Goal: Task Accomplishment & Management: Use online tool/utility

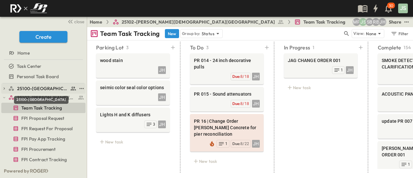
click at [29, 90] on span "25100-[GEOGRAPHIC_DATA]" at bounding box center [42, 88] width 51 height 6
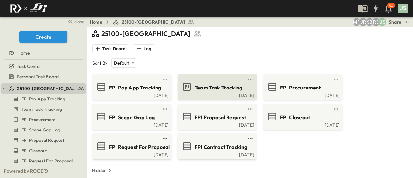
click at [206, 91] on div "Team Task Tracking" at bounding box center [217, 87] width 70 height 10
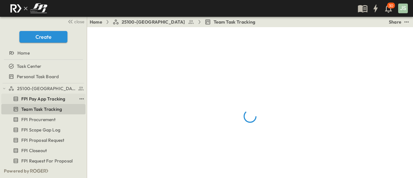
click at [42, 100] on span "FPI Pay App Tracking" at bounding box center [43, 99] width 44 height 6
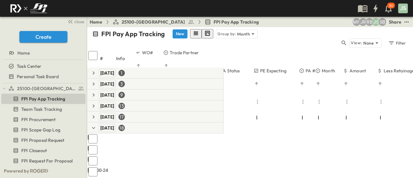
scroll to position [32, 45]
drag, startPoint x: 92, startPoint y: 66, endPoint x: 105, endPoint y: 71, distance: 14.2
click at [92, 114] on icon "button" at bounding box center [93, 117] width 6 height 6
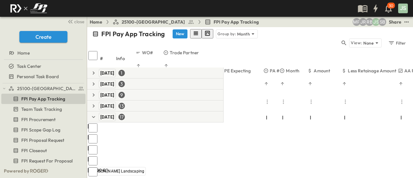
drag, startPoint x: 275, startPoint y: 170, endPoint x: 292, endPoint y: 173, distance: 16.7
click at [93, 114] on icon "button" at bounding box center [93, 117] width 6 height 6
